Goal: Check status: Check status

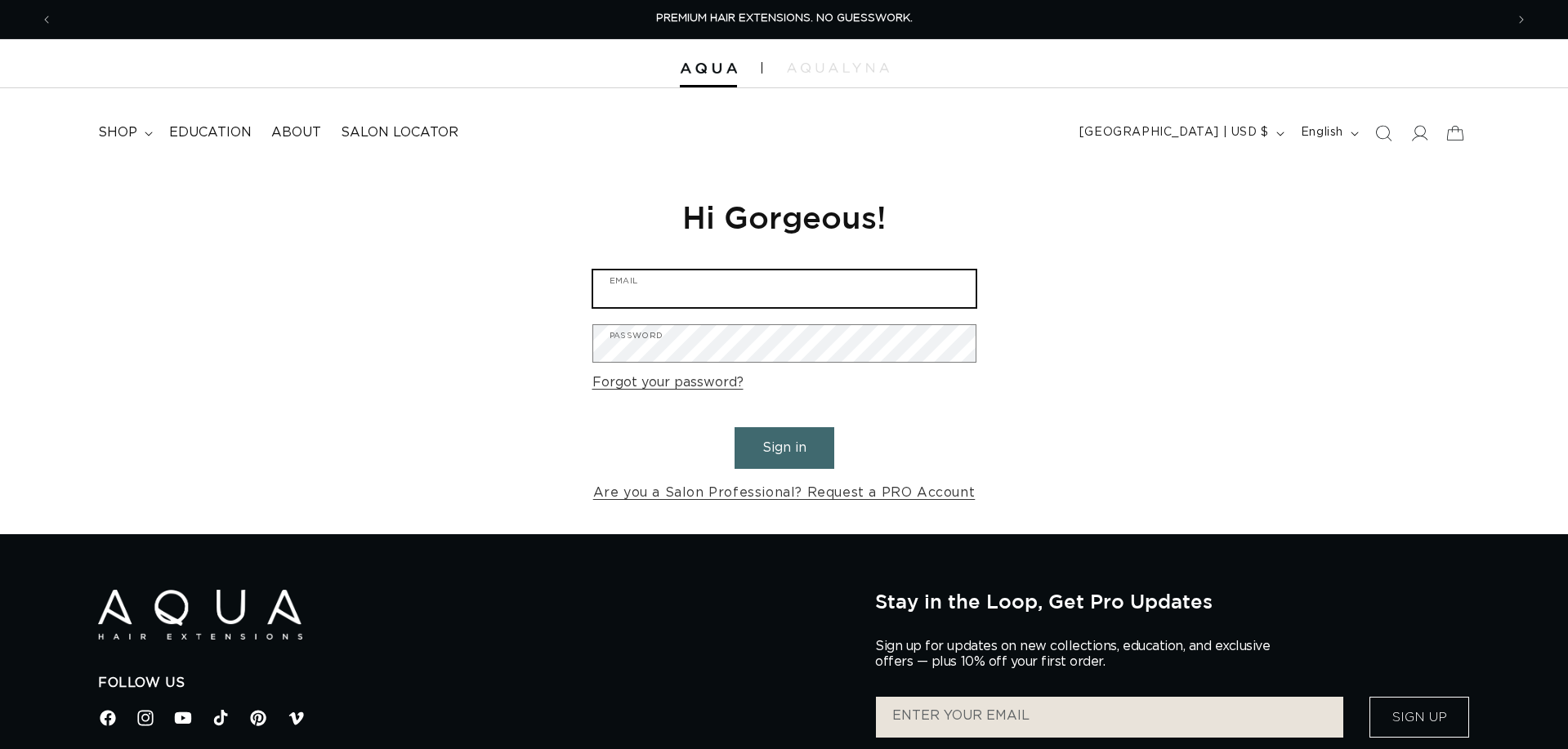
type input "[PERSON_NAME][EMAIL_ADDRESS][DOMAIN_NAME]"
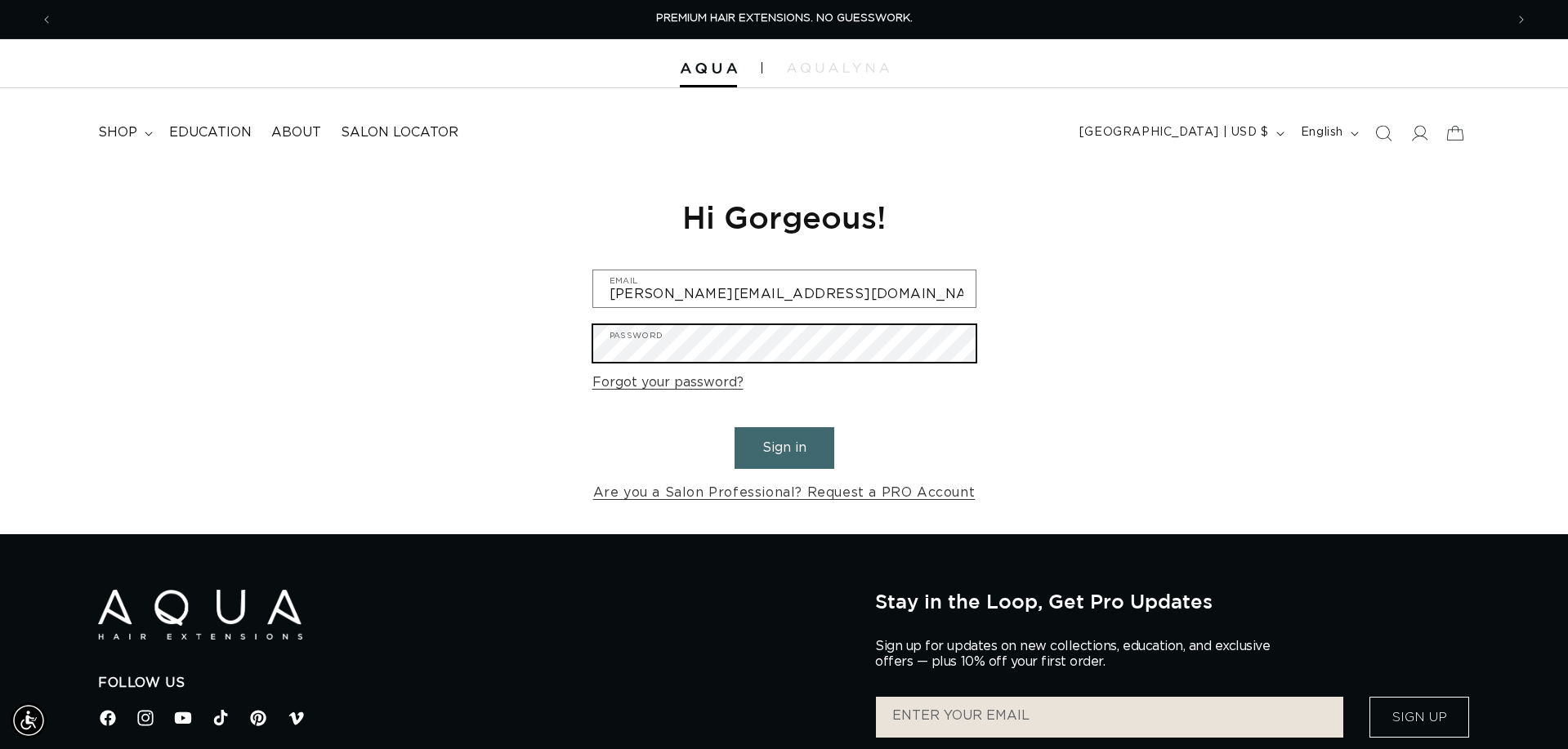
click at [784, 445] on button "Sign in" at bounding box center [784, 447] width 99 height 41
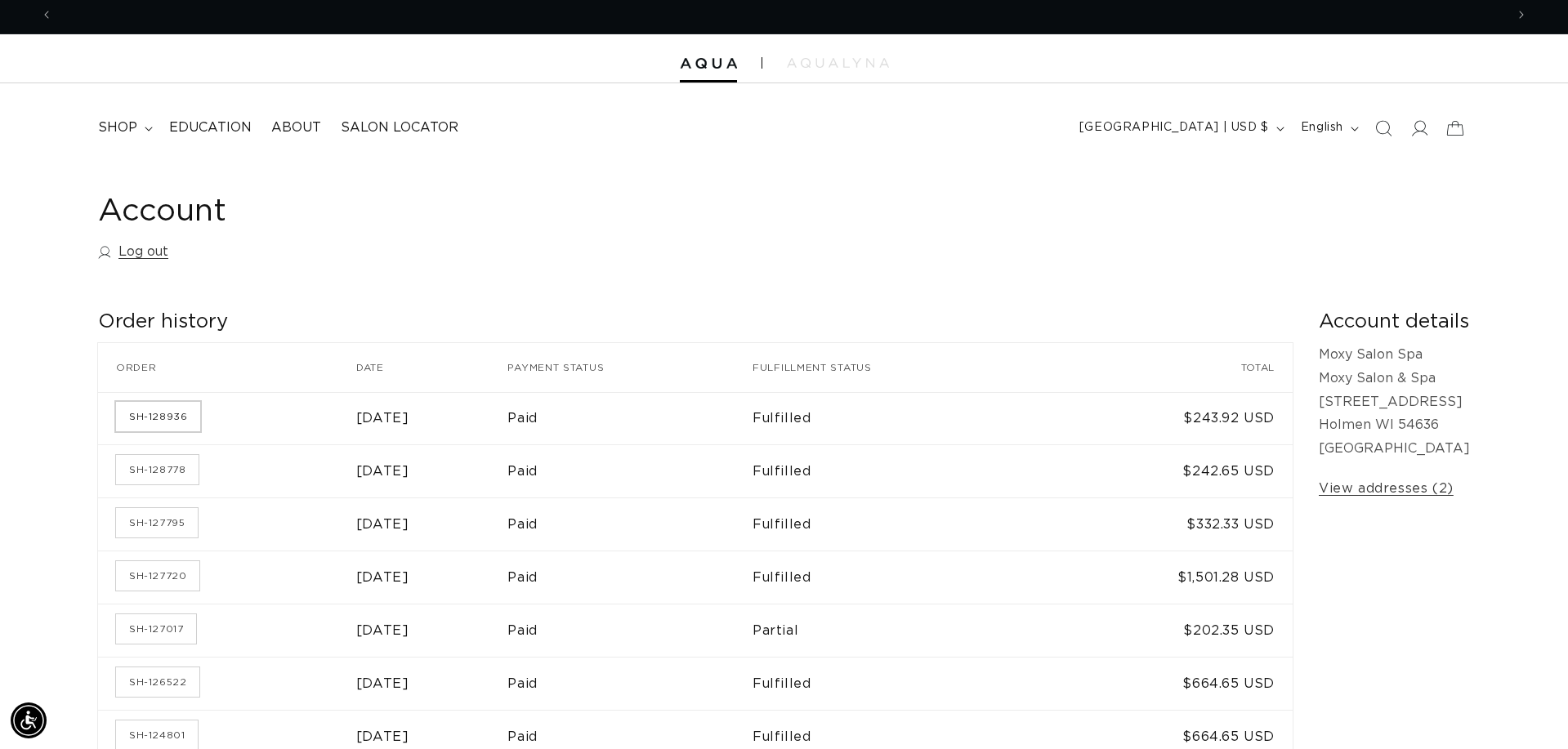
scroll to position [0, 1452]
click at [179, 468] on link "SH-128778" at bounding box center [157, 469] width 83 height 30
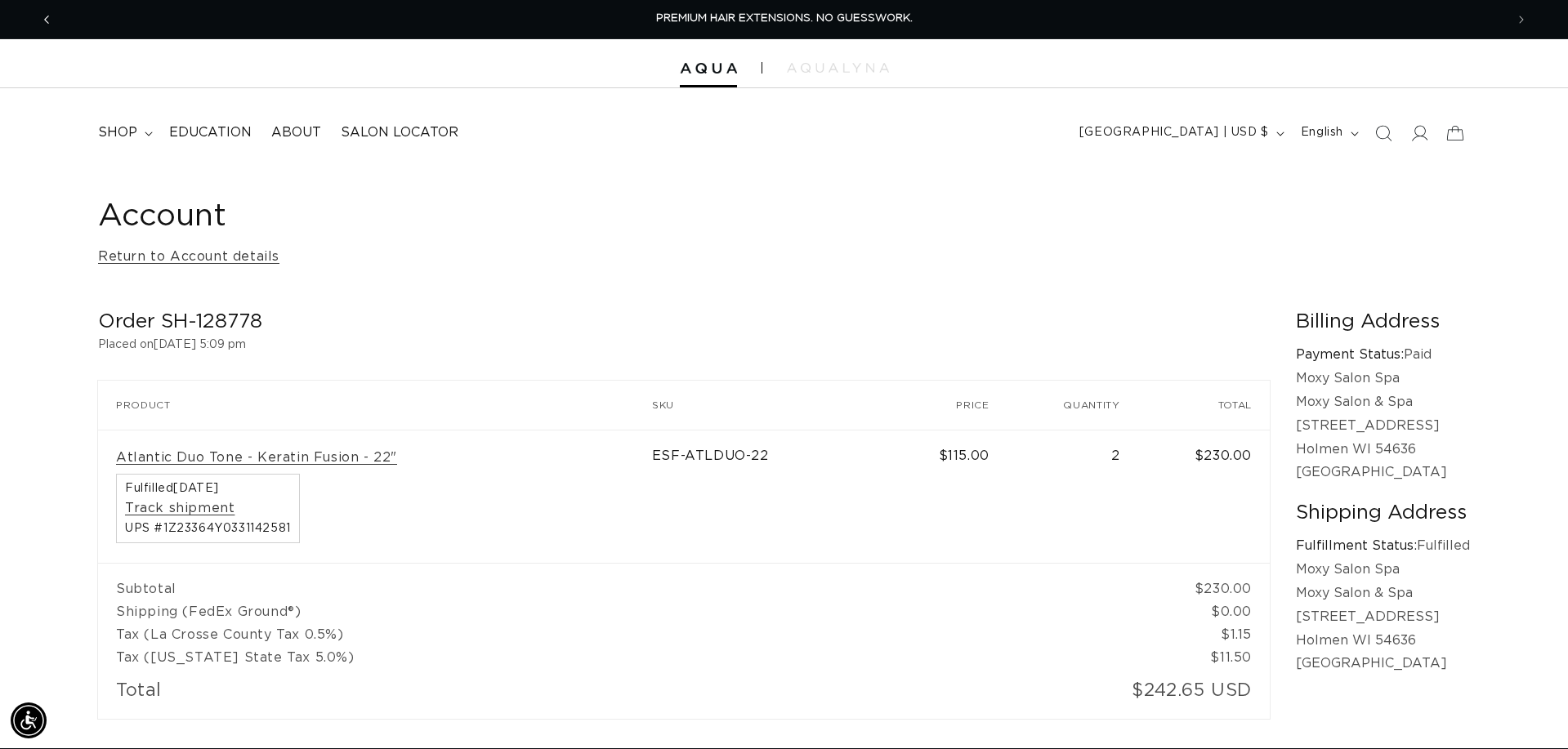
click at [47, 16] on icon "Previous announcement" at bounding box center [46, 19] width 5 height 8
click at [46, 16] on icon "Previous announcement" at bounding box center [46, 19] width 5 height 8
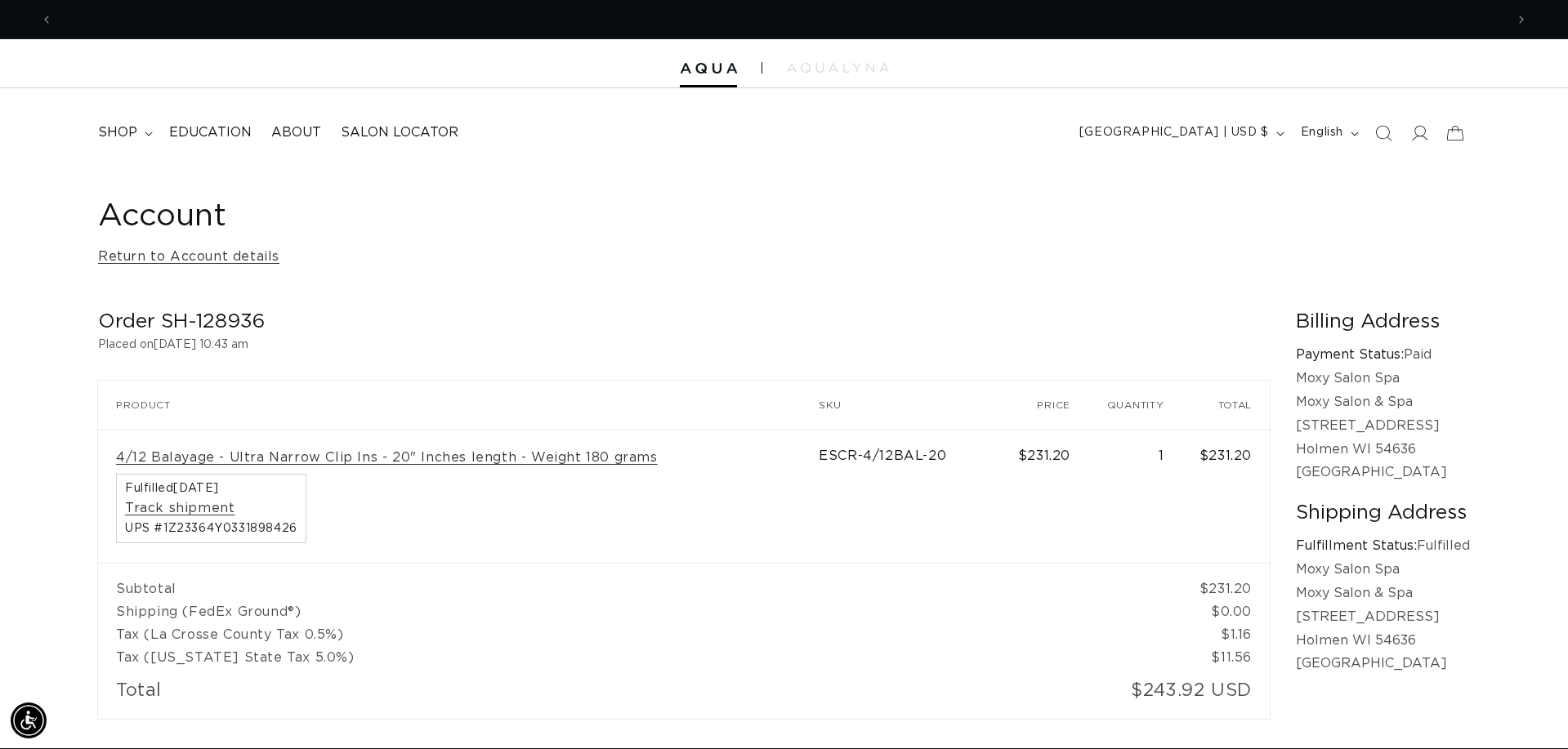
scroll to position [0, 1452]
